Goal: Information Seeking & Learning: Check status

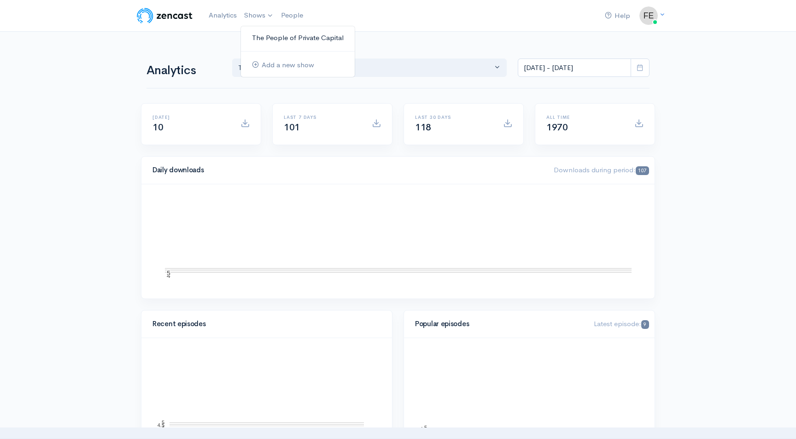
click at [274, 36] on link "The People of Private Capital" at bounding box center [298, 38] width 114 height 16
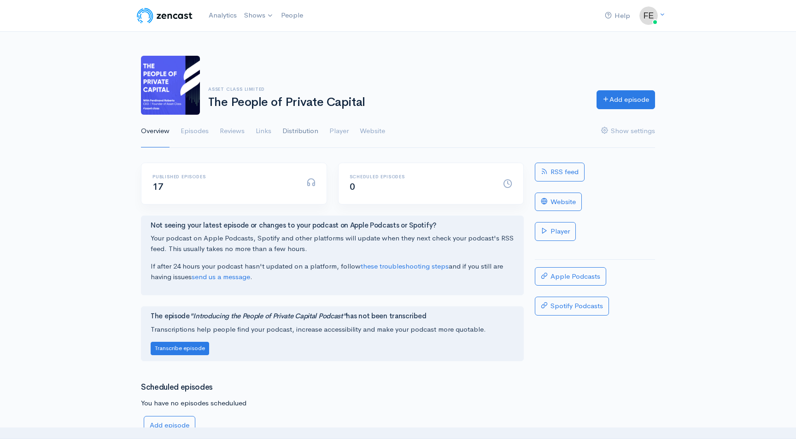
click at [297, 130] on link "Distribution" at bounding box center [300, 131] width 36 height 33
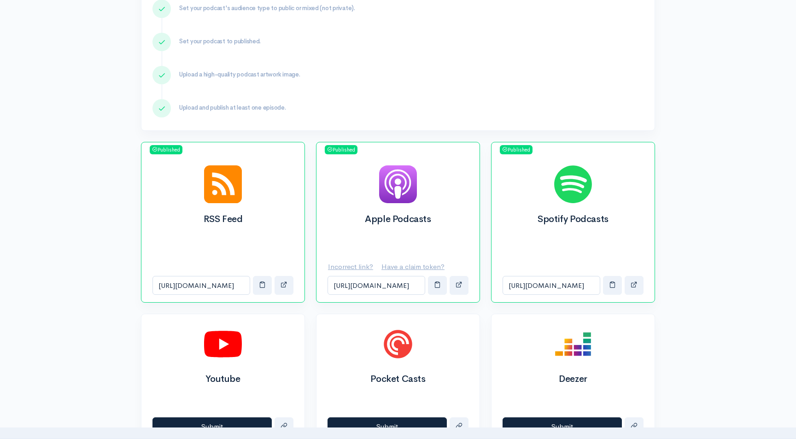
scroll to position [207, 0]
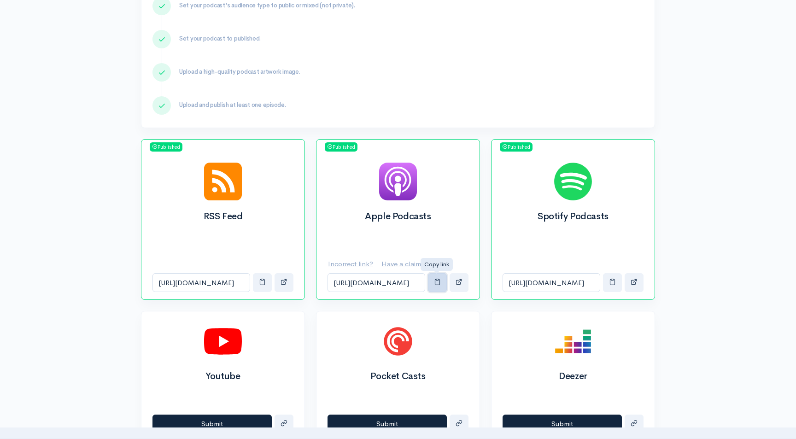
click at [437, 284] on span "button" at bounding box center [437, 281] width 7 height 7
click at [612, 284] on span "button" at bounding box center [612, 281] width 7 height 7
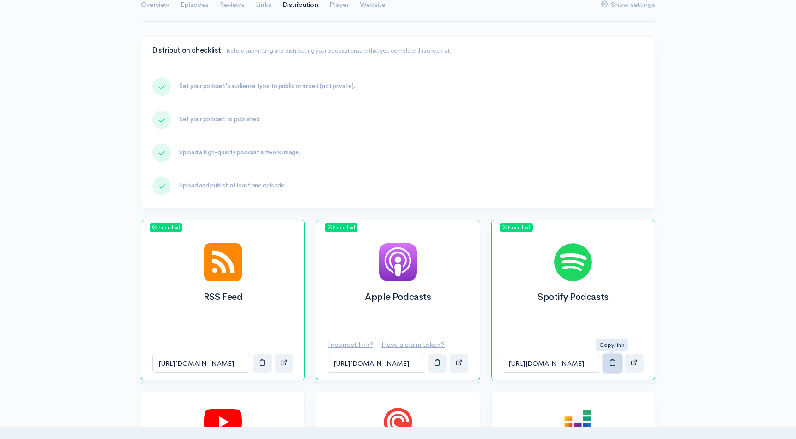
scroll to position [0, 0]
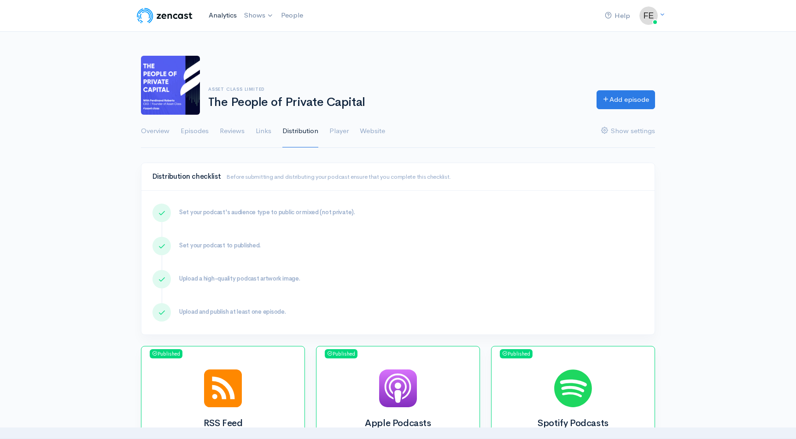
click at [226, 12] on link "Analytics" at bounding box center [222, 16] width 35 height 20
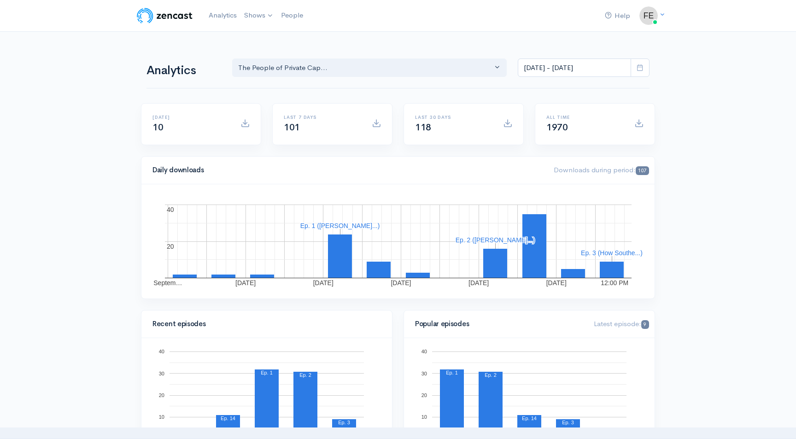
click at [640, 67] on icon at bounding box center [640, 67] width 7 height 7
click at [546, 190] on li "All time" at bounding box center [550, 188] width 65 height 14
type input "[DATE] - [DATE]"
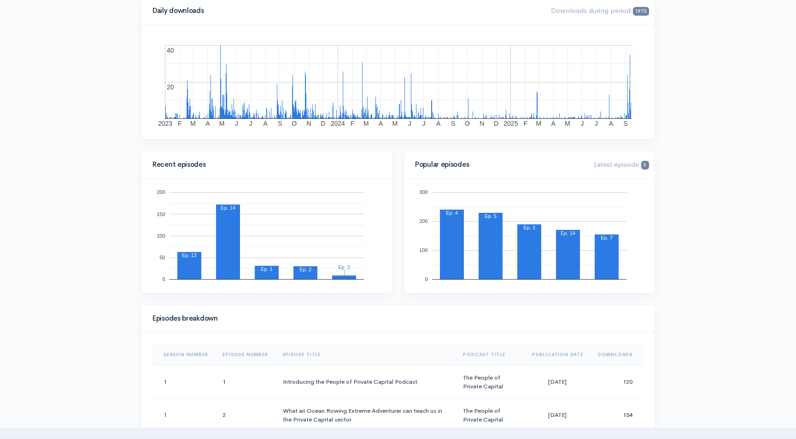
scroll to position [160, 0]
